Goal: Transaction & Acquisition: Purchase product/service

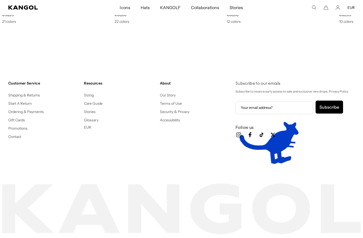
scroll to position [0, 107]
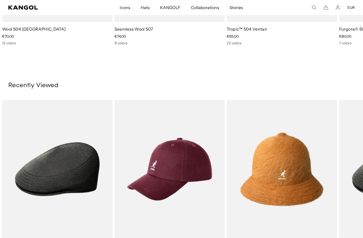
scroll to position [714, 0]
